Goal: Task Accomplishment & Management: Use online tool/utility

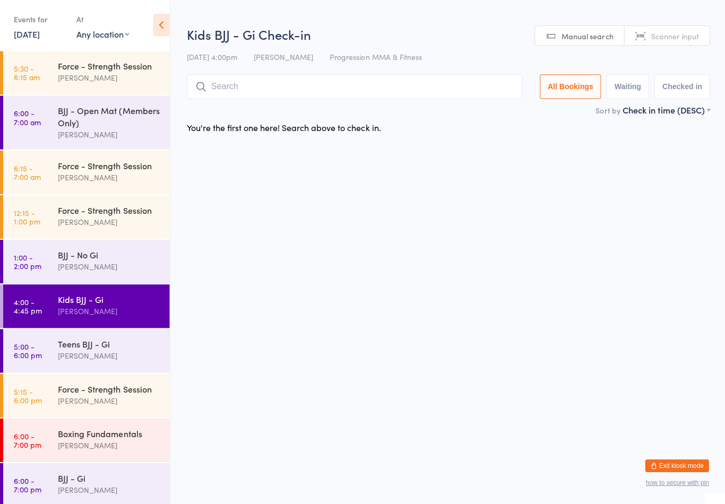
click at [360, 99] on input "search" at bounding box center [353, 87] width 335 height 24
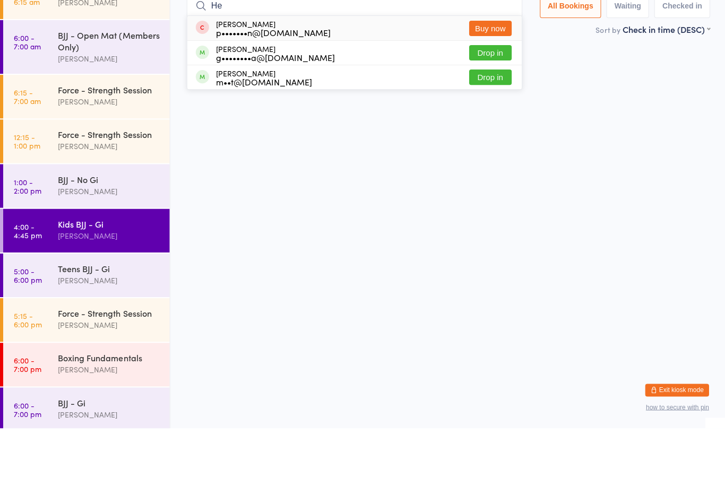
type input "He"
click at [487, 146] on button "Drop in" at bounding box center [489, 153] width 42 height 15
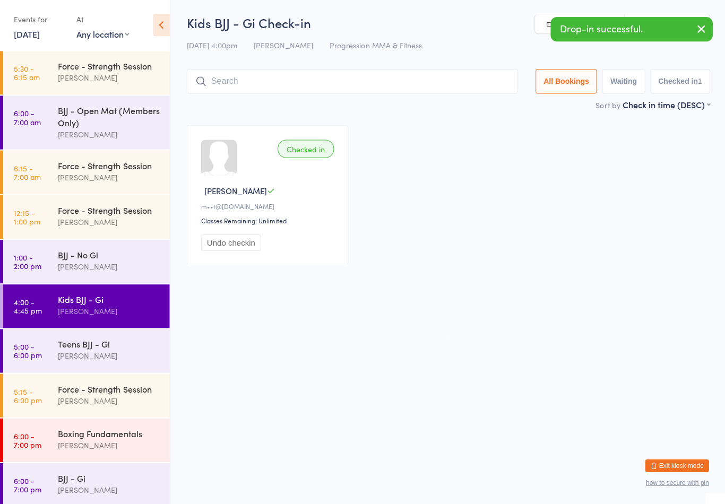
click at [468, 85] on input "search" at bounding box center [351, 82] width 330 height 24
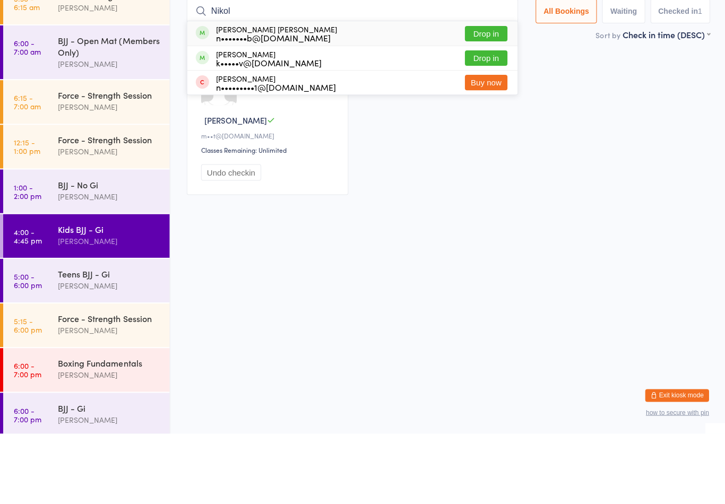
type input "Nikol"
click at [492, 121] on button "Drop in" at bounding box center [485, 128] width 42 height 15
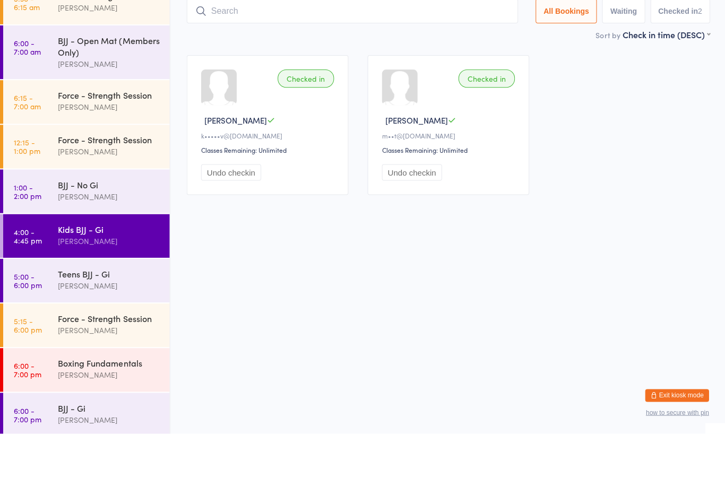
click at [660, 150] on div "Checked in [PERSON_NAME] [PERSON_NAME]•••••v@[DOMAIN_NAME] Classes Remaining: U…" at bounding box center [447, 196] width 541 height 159
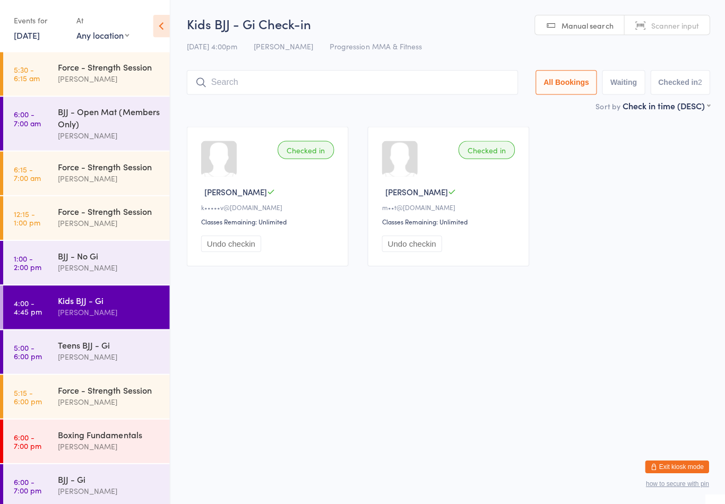
click at [409, 87] on input "search" at bounding box center [351, 82] width 330 height 24
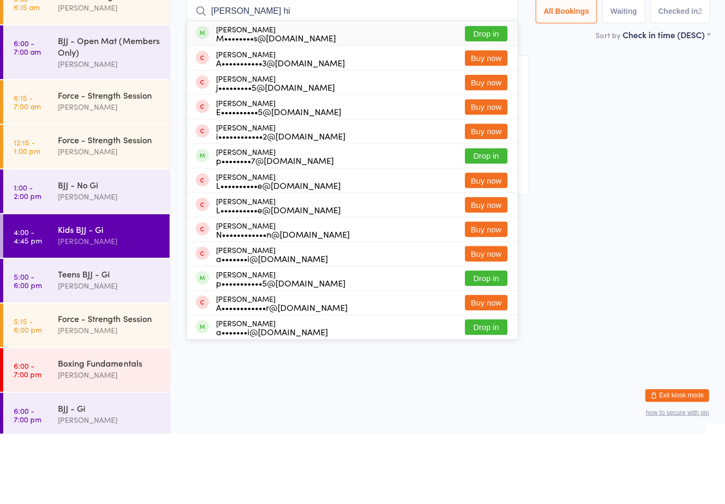
type input "[PERSON_NAME] hi"
click at [309, 92] on div "[PERSON_NAME] M••••••••s@[DOMAIN_NAME] Drop in" at bounding box center [351, 104] width 329 height 24
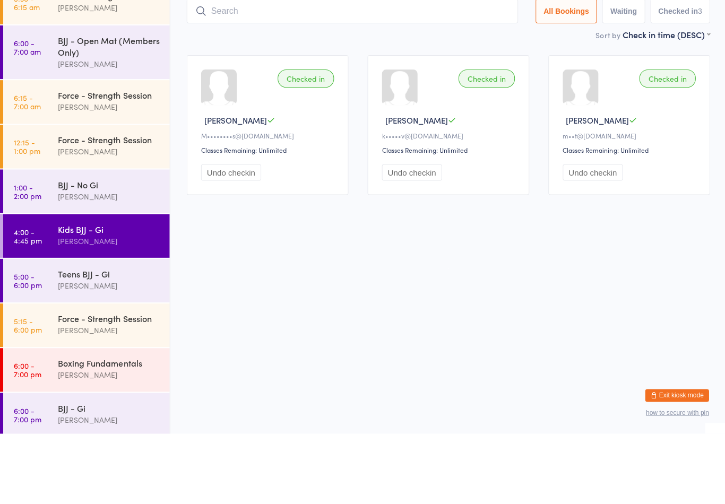
click at [458, 70] on input "search" at bounding box center [351, 82] width 330 height 24
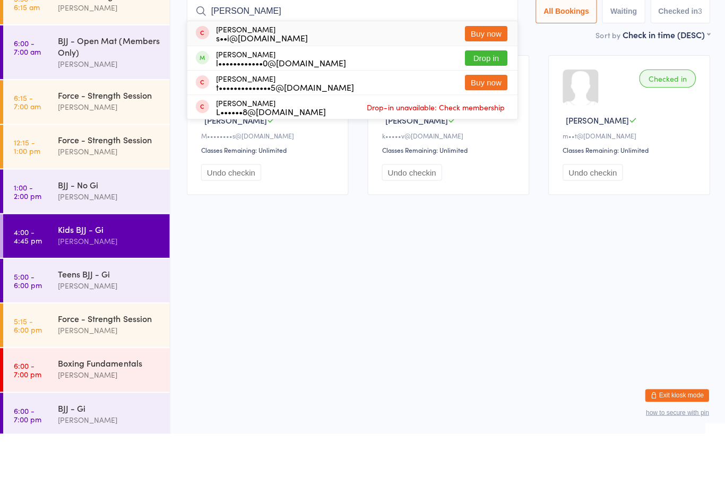
type input "[PERSON_NAME]"
click at [410, 117] on div "[PERSON_NAME] l••••••••••••0@[DOMAIN_NAME] Drop in" at bounding box center [351, 129] width 329 height 24
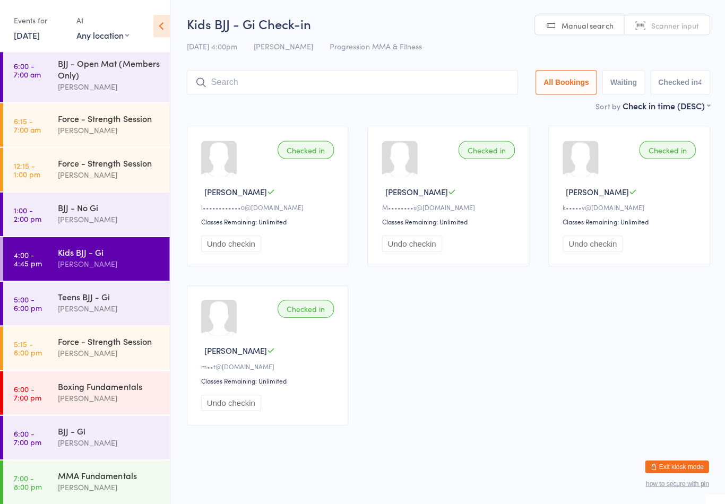
scroll to position [50, 0]
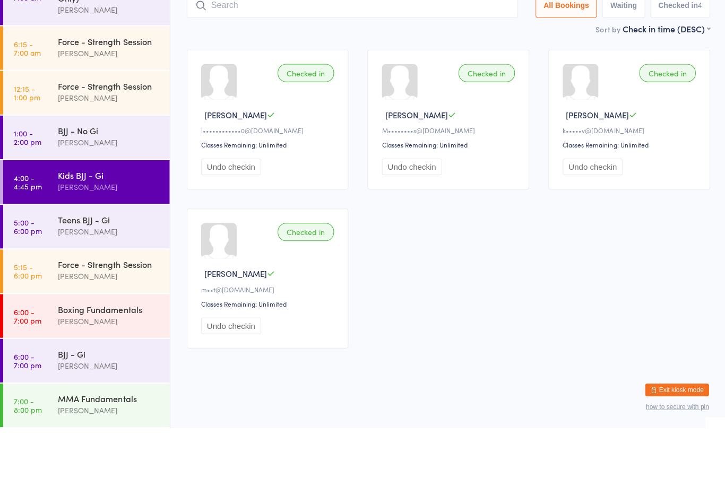
click at [74, 246] on div "Kids BJJ - Gi" at bounding box center [109, 252] width 102 height 12
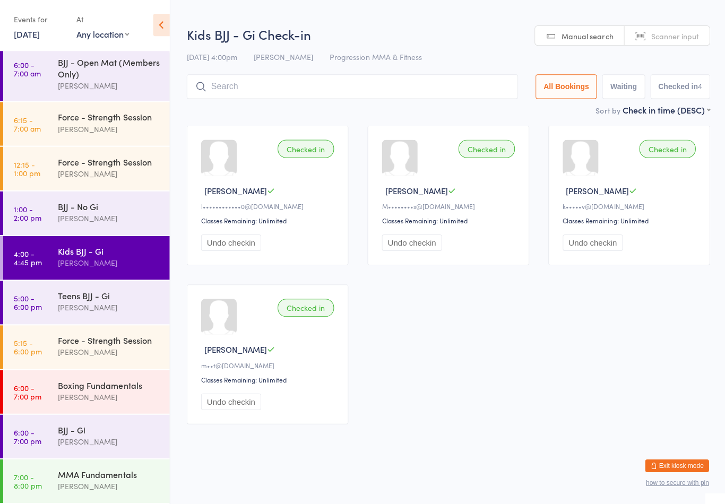
click at [252, 90] on input "search" at bounding box center [351, 87] width 330 height 24
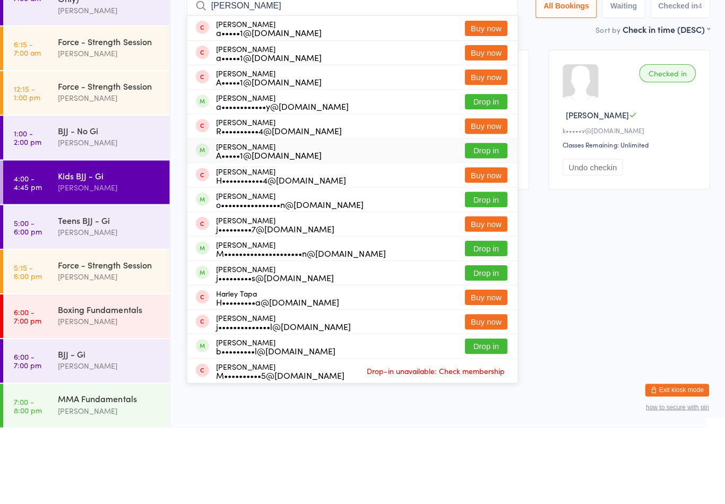
type input "[PERSON_NAME]"
click at [241, 219] on div "[PERSON_NAME] A•••••1@[DOMAIN_NAME]" at bounding box center [268, 227] width 106 height 17
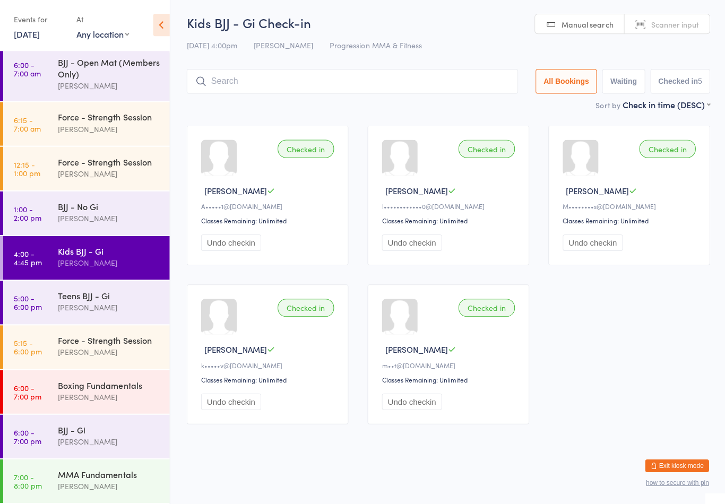
scroll to position [10, 0]
click at [336, 70] on input "search" at bounding box center [351, 82] width 330 height 24
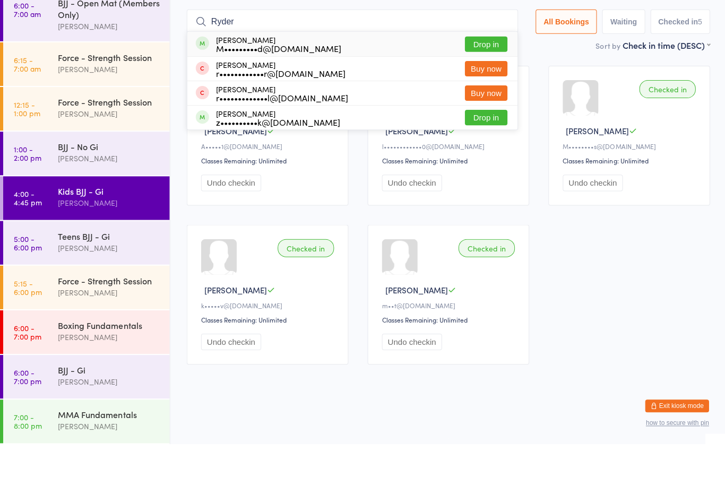
type input "Ryder"
click at [476, 97] on button "Drop in" at bounding box center [485, 104] width 42 height 15
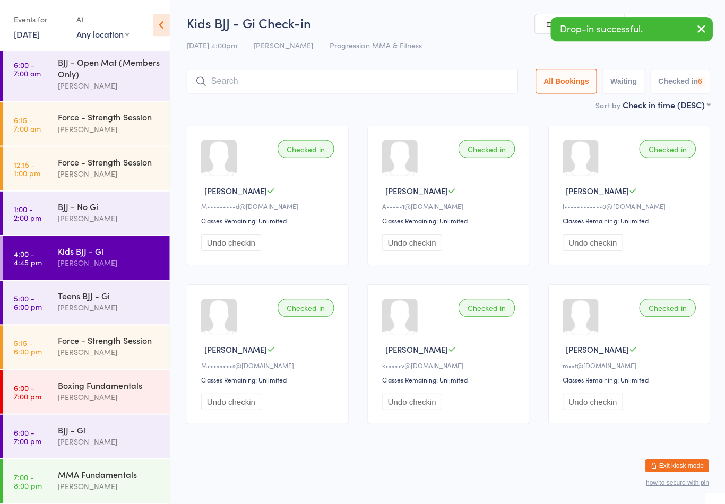
click at [276, 70] on input "search" at bounding box center [351, 82] width 330 height 24
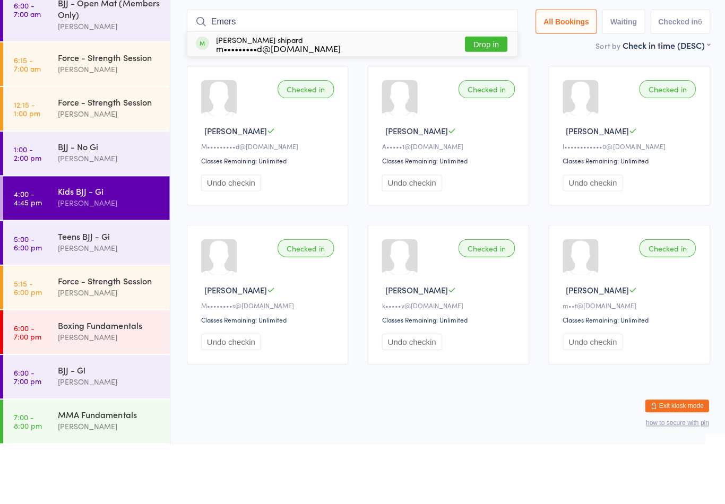
click at [316, 141] on div "Checked in" at bounding box center [305, 150] width 56 height 18
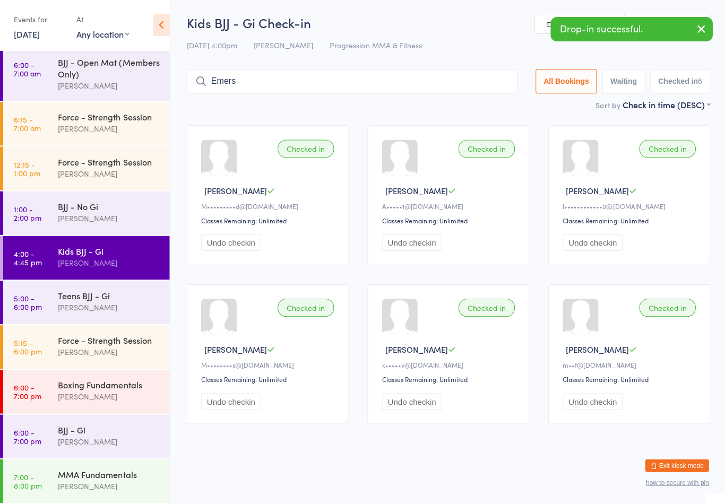
scroll to position [11, 0]
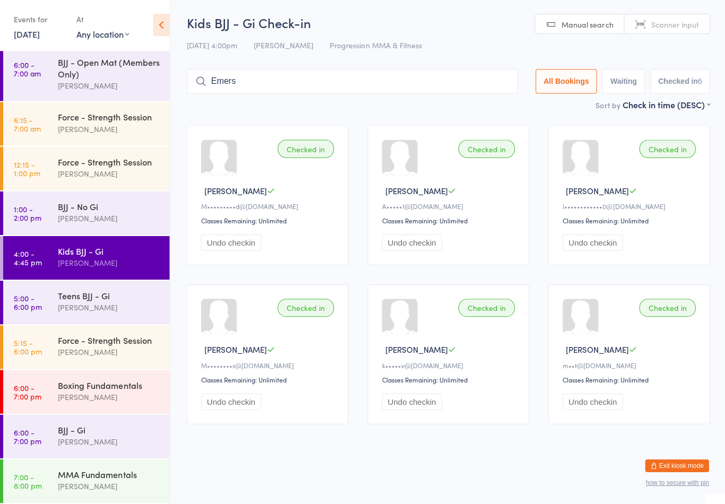
click at [325, 70] on input "Emers" at bounding box center [351, 82] width 330 height 24
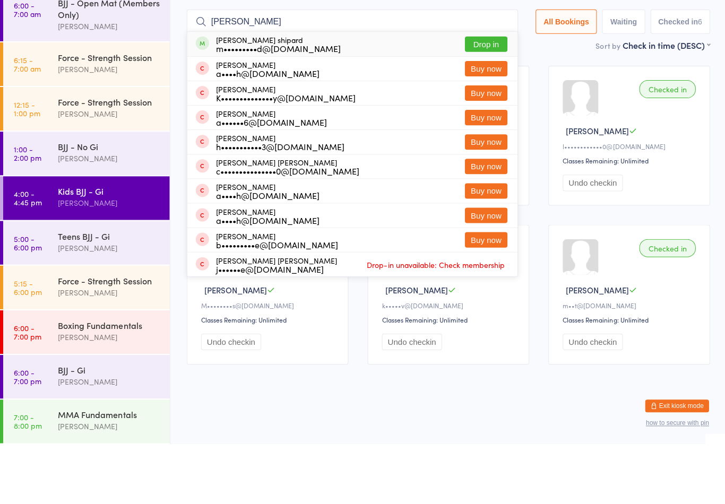
type input "[PERSON_NAME]"
click at [481, 97] on button "Drop in" at bounding box center [485, 104] width 42 height 15
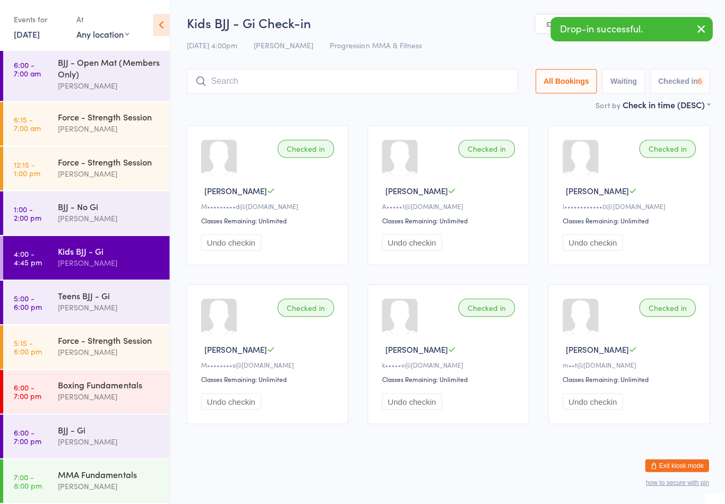
scroll to position [11, 0]
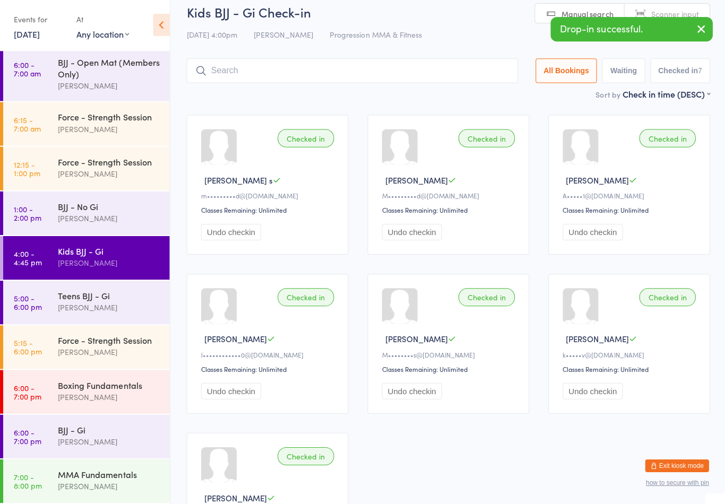
click at [226, 68] on input "search" at bounding box center [351, 71] width 330 height 24
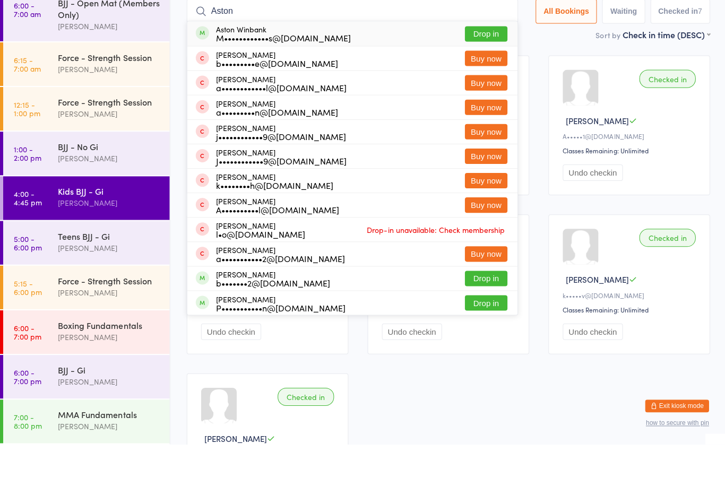
type input "Aston"
click at [487, 87] on button "Drop in" at bounding box center [485, 94] width 42 height 15
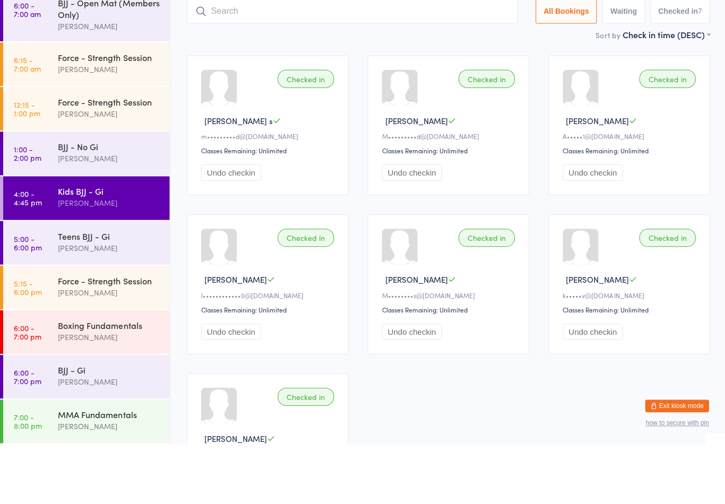
scroll to position [70, 0]
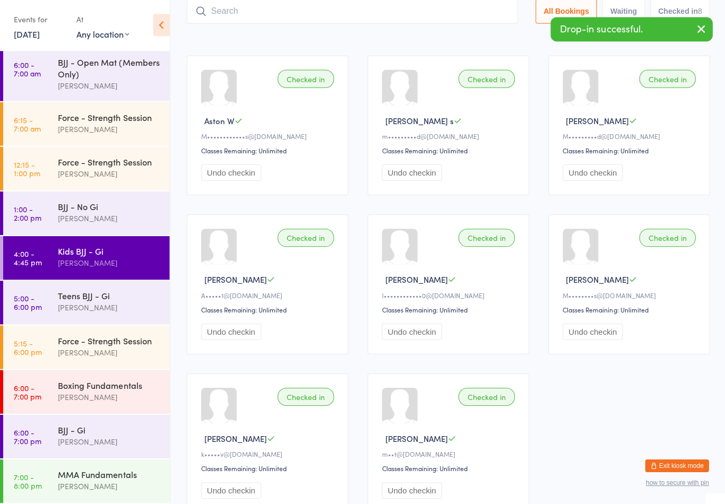
click at [361, 16] on input "search" at bounding box center [351, 12] width 330 height 24
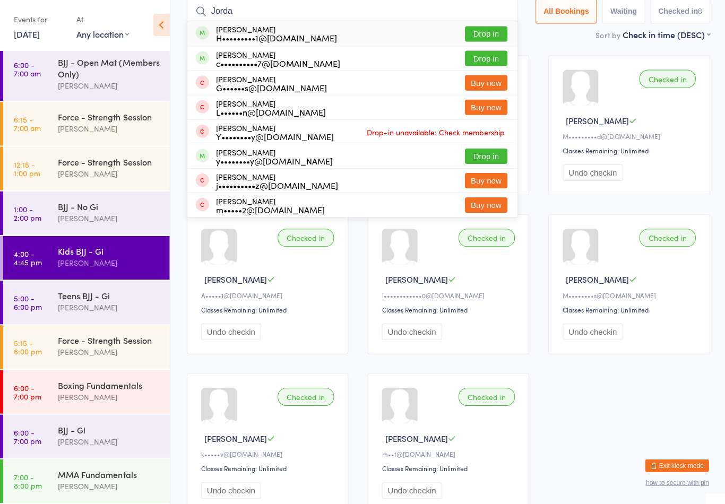
type input "Jorda"
click at [485, 28] on button "Drop in" at bounding box center [485, 34] width 42 height 15
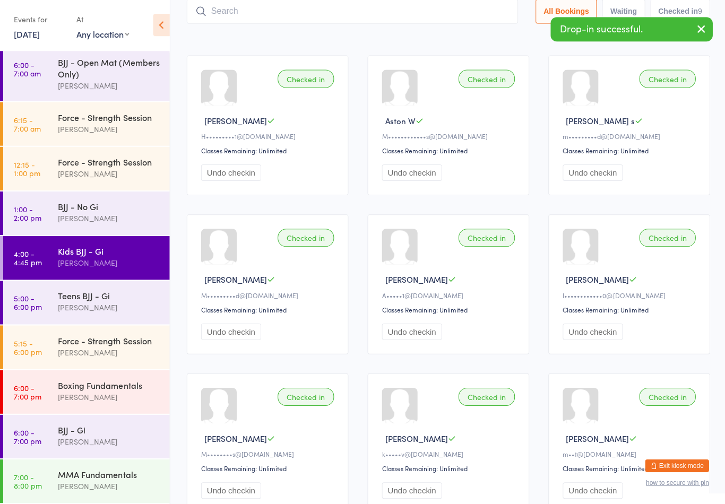
scroll to position [0, 0]
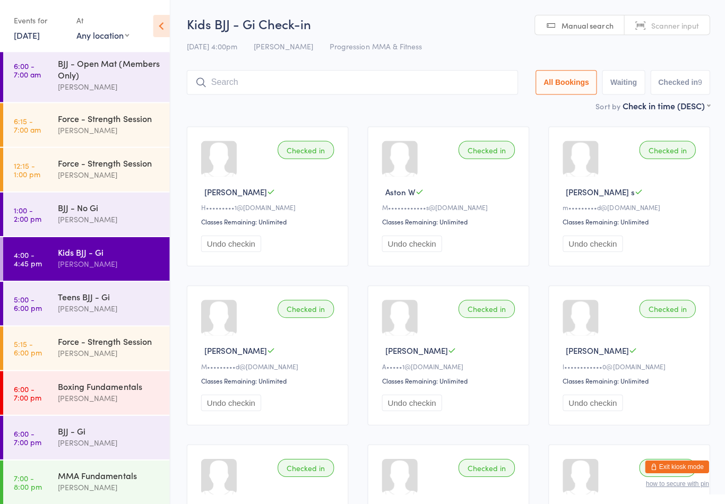
click at [267, 82] on input "search" at bounding box center [351, 82] width 330 height 24
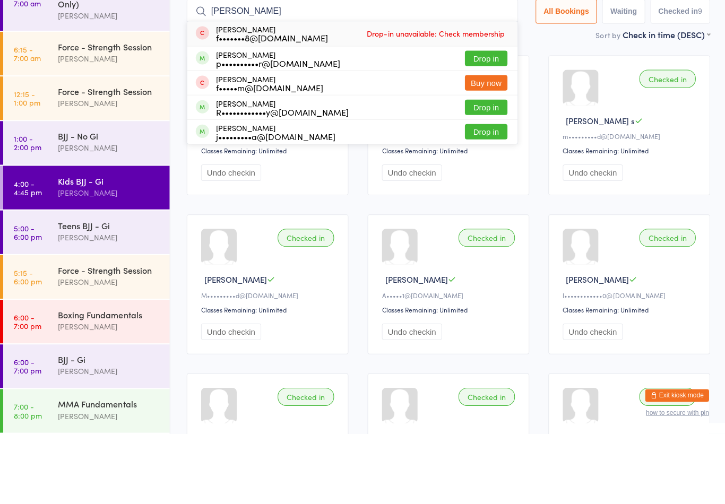
type input "[PERSON_NAME]"
click at [485, 121] on button "Drop in" at bounding box center [485, 128] width 42 height 15
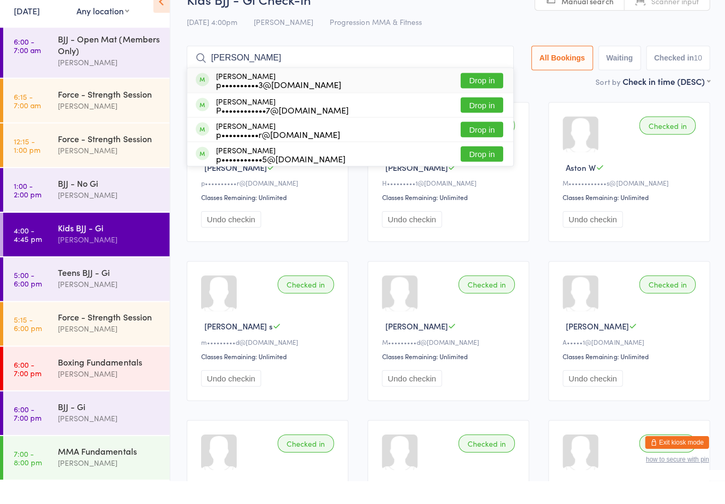
type input "[PERSON_NAME]"
click at [483, 146] on button "Drop in" at bounding box center [480, 153] width 42 height 15
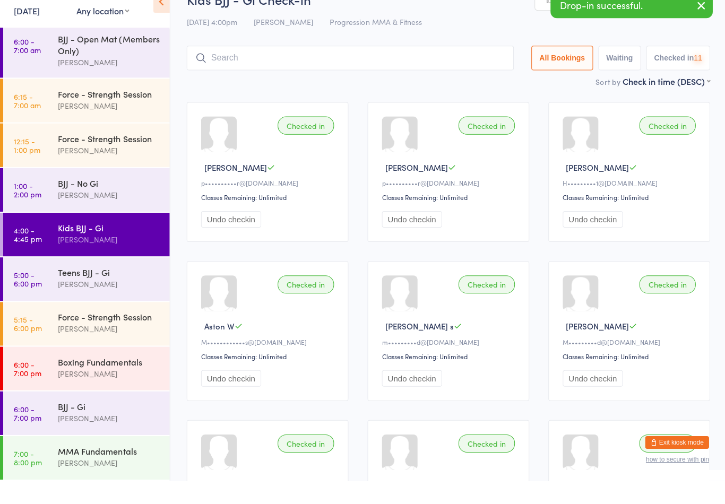
click at [358, 70] on input "search" at bounding box center [349, 82] width 326 height 24
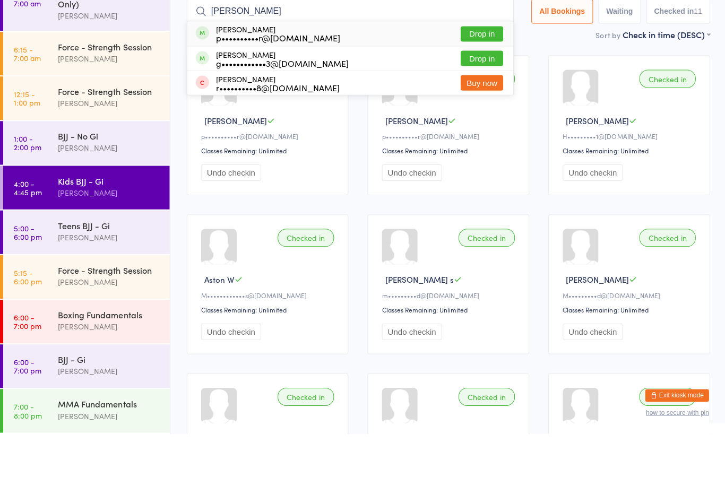
type input "[PERSON_NAME]"
click at [498, 97] on button "Drop in" at bounding box center [480, 104] width 42 height 15
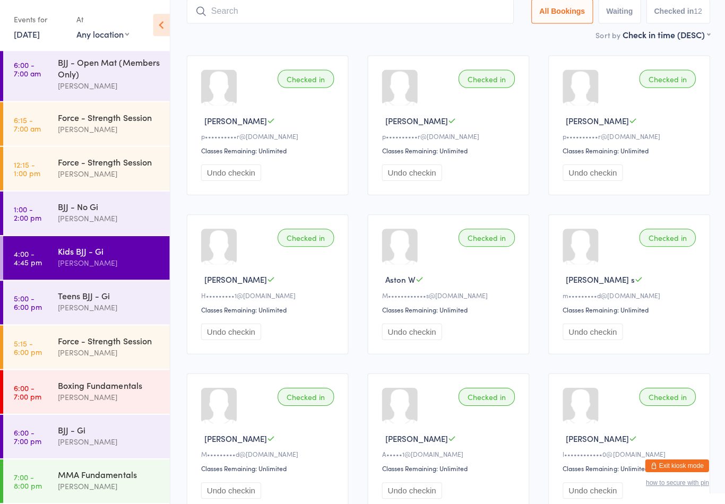
click at [252, 17] on input "search" at bounding box center [349, 12] width 326 height 24
type input "Odette"
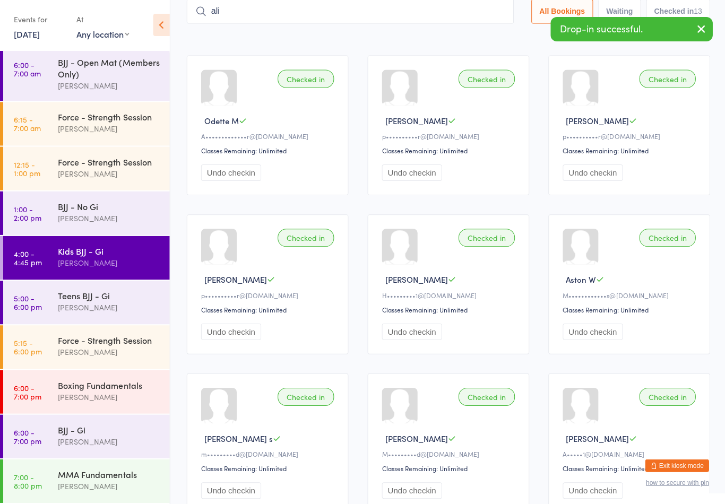
type input "ali"
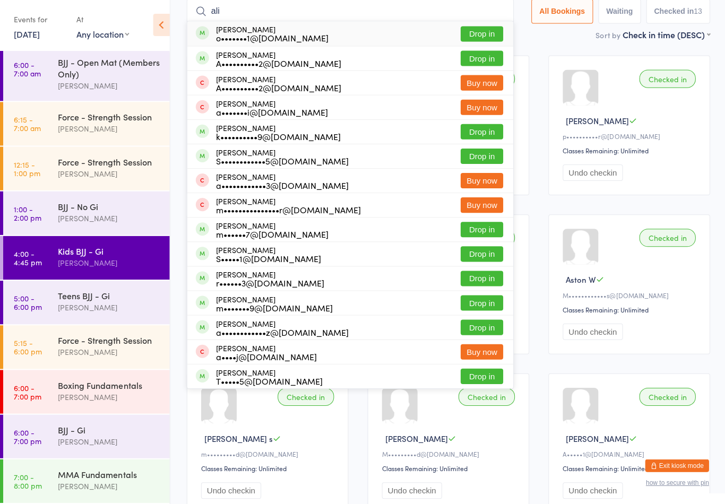
click at [467, 27] on button "Drop in" at bounding box center [480, 34] width 42 height 15
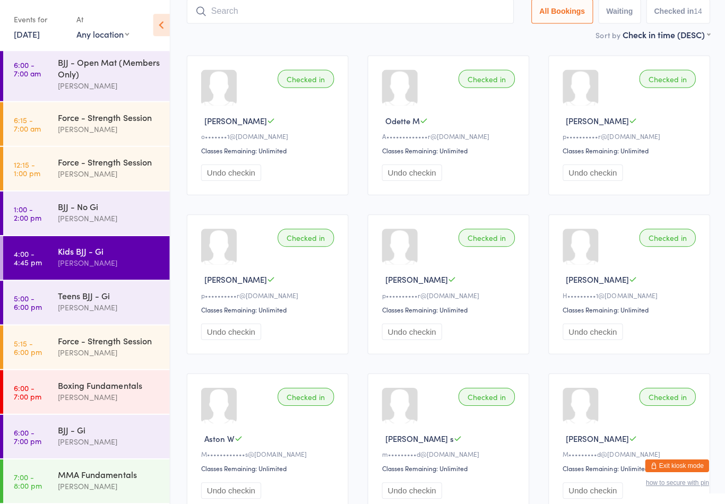
click at [226, 8] on input "search" at bounding box center [349, 12] width 326 height 24
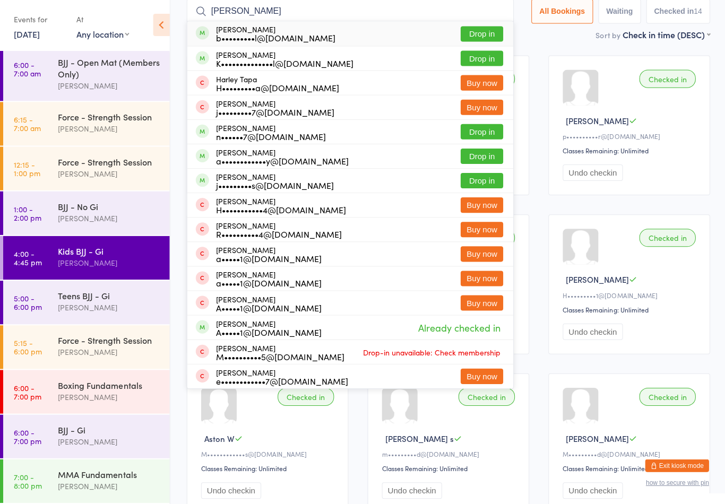
type input "[PERSON_NAME]"
click at [476, 30] on button "Drop in" at bounding box center [480, 34] width 42 height 15
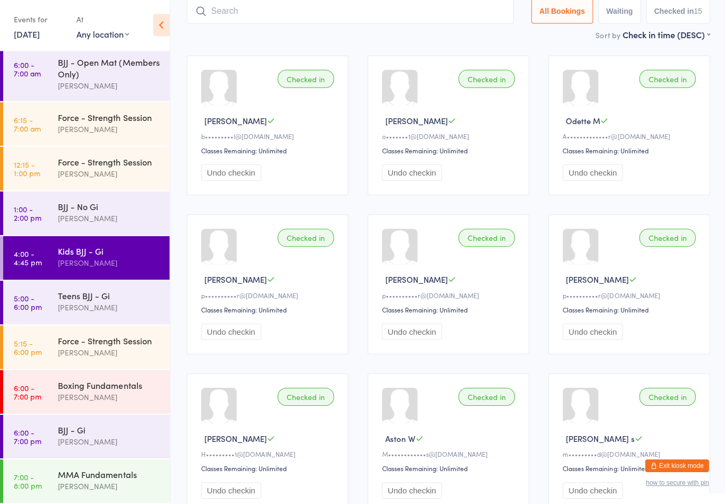
click at [498, 20] on input "search" at bounding box center [349, 12] width 326 height 24
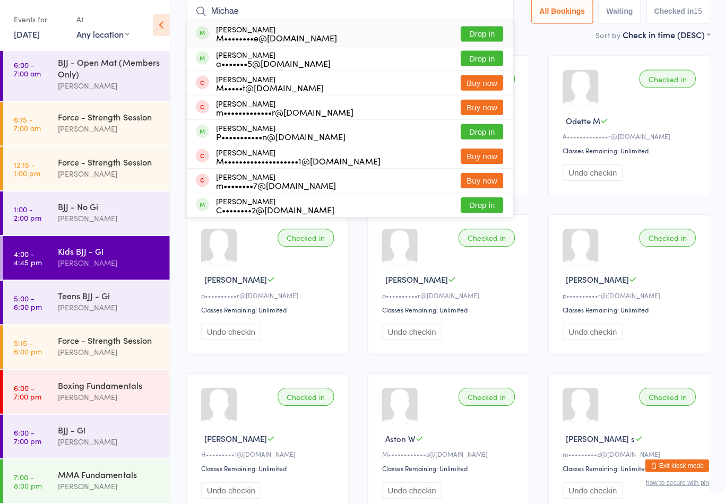
type input "Michae"
click at [487, 138] on button "Drop in" at bounding box center [480, 132] width 42 height 15
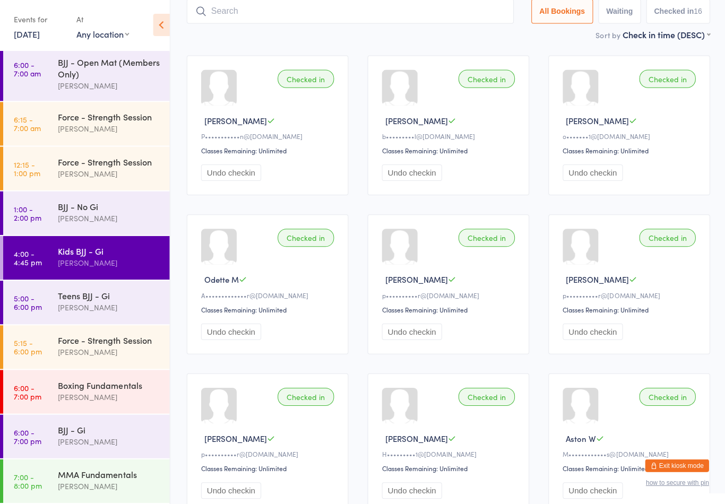
type input ","
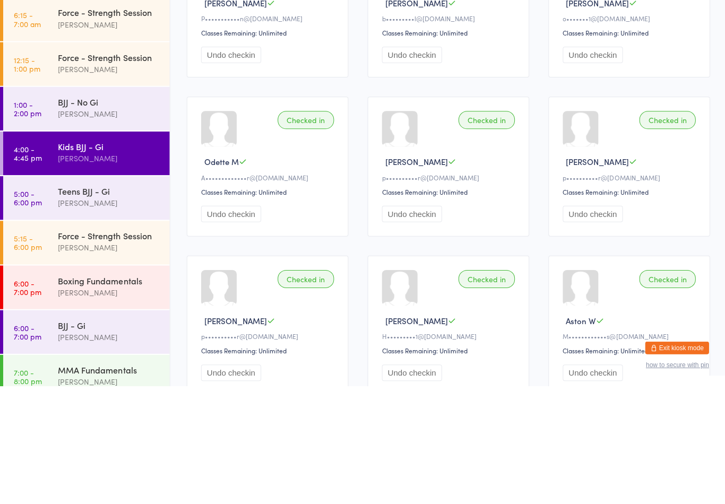
click at [68, 303] on div "Teens BJJ - Gi" at bounding box center [109, 309] width 102 height 12
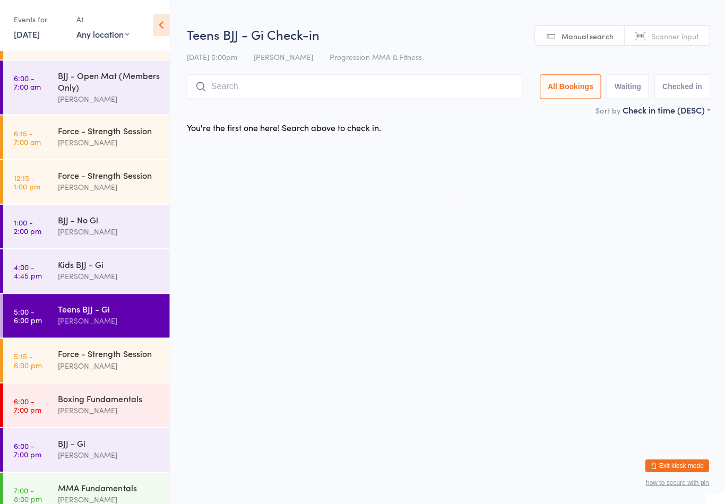
click at [286, 81] on input "search" at bounding box center [353, 87] width 335 height 24
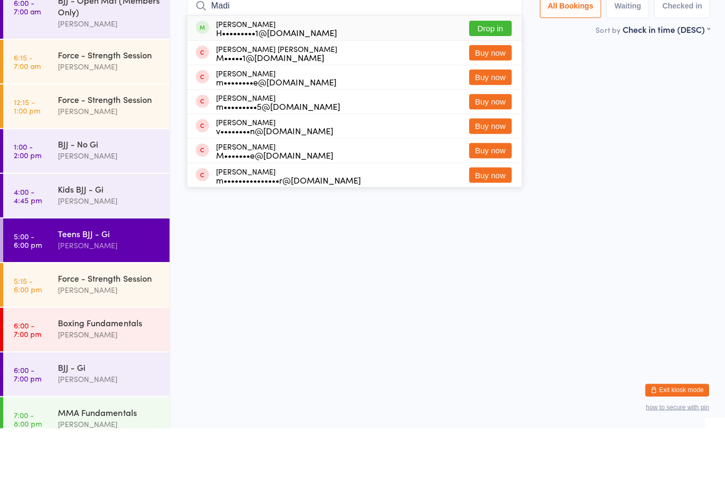
type input "Madi"
click at [505, 97] on button "Drop in" at bounding box center [489, 104] width 42 height 15
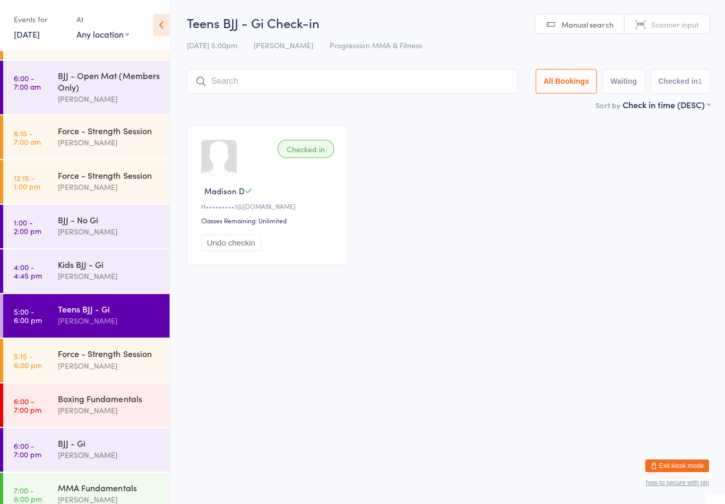
click at [214, 83] on input "search" at bounding box center [351, 82] width 330 height 24
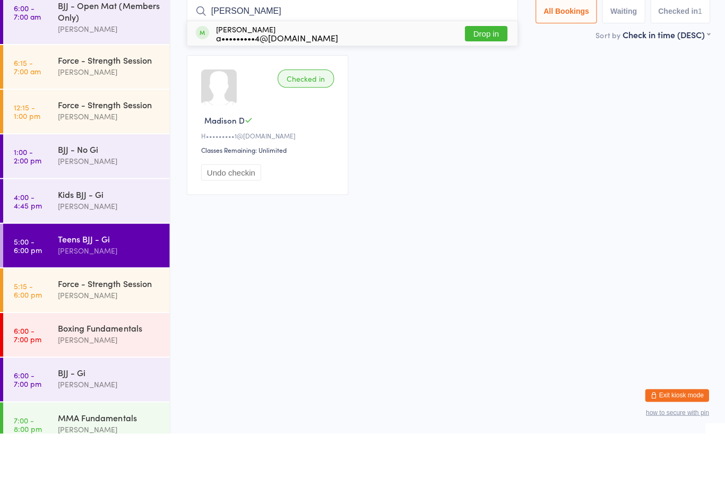
type input "[PERSON_NAME]"
click at [298, 104] on div "a•••••••••4@[DOMAIN_NAME]" at bounding box center [276, 108] width 122 height 8
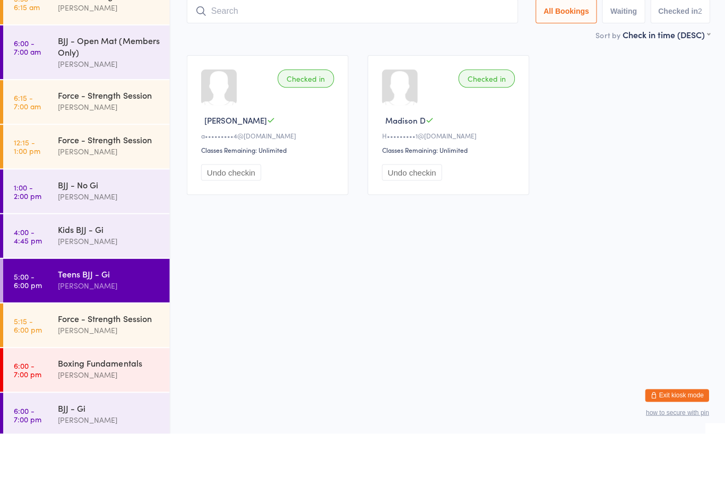
click at [620, 145] on div "Checked in [PERSON_NAME] L a•••••••••4@[DOMAIN_NAME] Classes Remaining: Unlimit…" at bounding box center [447, 196] width 541 height 159
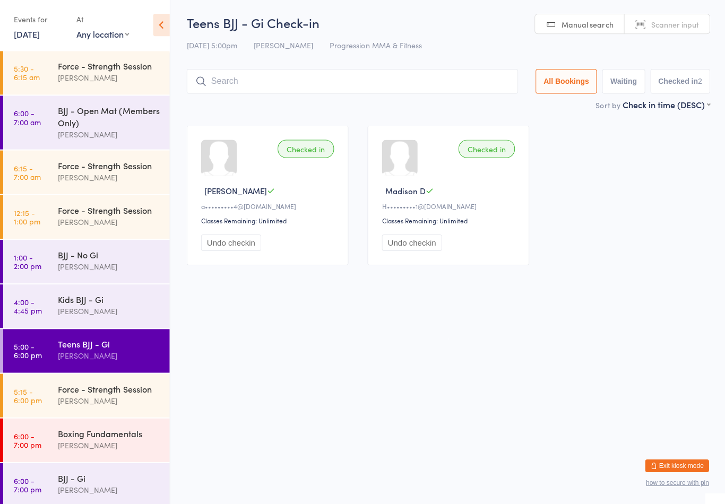
scroll to position [11, 0]
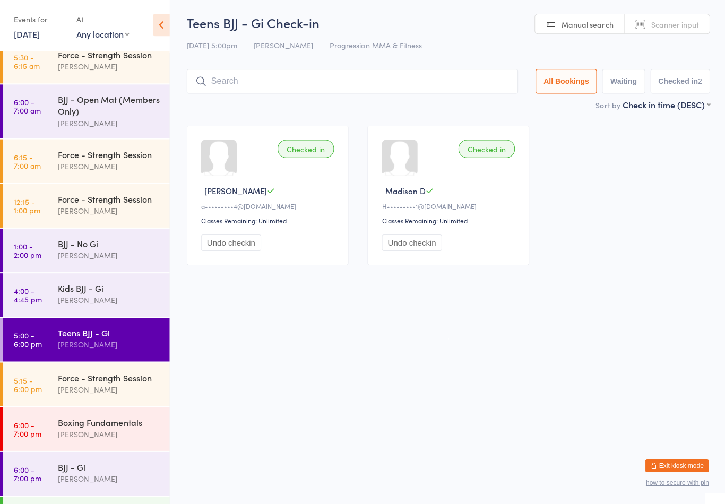
click at [98, 383] on div "Force - Strength Session" at bounding box center [109, 378] width 102 height 12
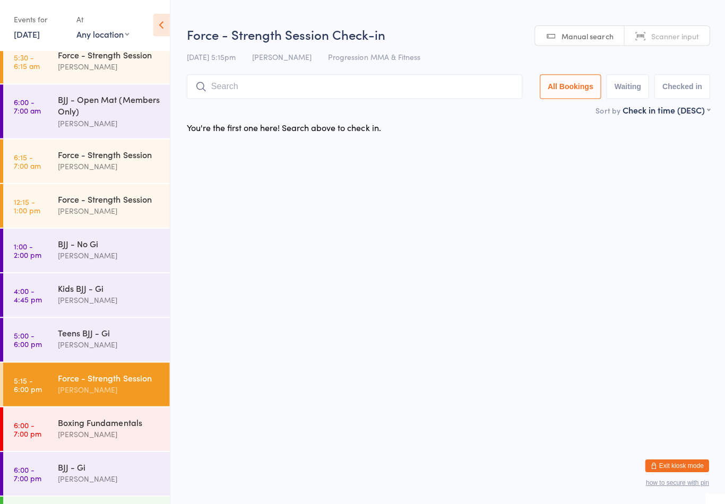
click at [271, 85] on input "search" at bounding box center [353, 87] width 335 height 24
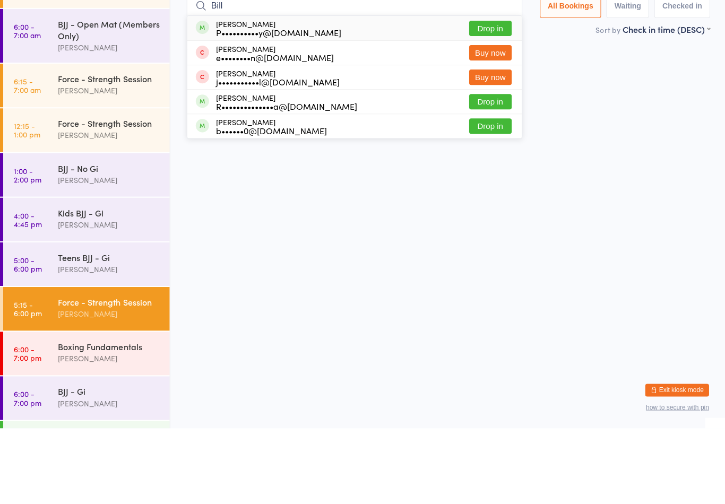
type input "Bill"
click at [352, 92] on div "[PERSON_NAME] P••••••••••y@[DOMAIN_NAME] Drop in" at bounding box center [354, 104] width 334 height 24
